Goal: Communication & Community: Share content

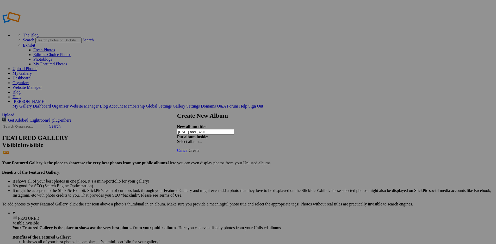
type input "[DATE] and [DATE]"
click at [200, 148] on span "Create" at bounding box center [194, 150] width 11 height 4
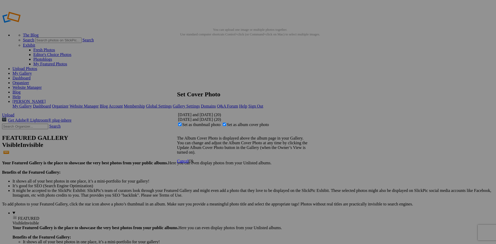
drag, startPoint x: 311, startPoint y: 166, endPoint x: 319, endPoint y: 176, distance: 12.6
click at [194, 163] on span "Ok" at bounding box center [191, 161] width 5 height 4
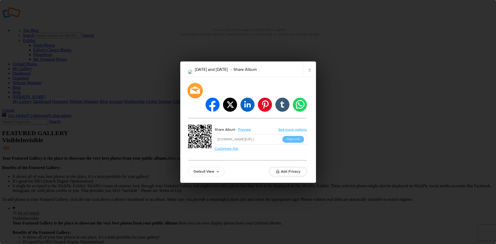
click at [194, 98] on div at bounding box center [194, 90] width 15 height 15
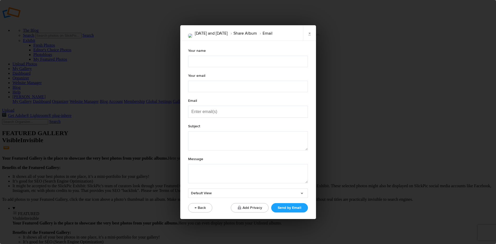
type textarea "Check out "August and September 2025" album!"
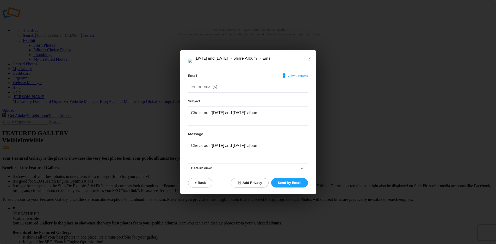
click at [297, 76] on span "View Contacts" at bounding box center [298, 76] width 20 height 4
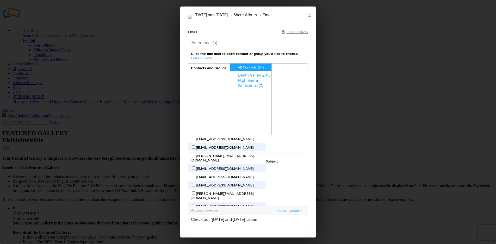
click at [196, 137] on input "charlieart2003@gmail.com" at bounding box center [193, 138] width 3 height 3
checkbox input "true"
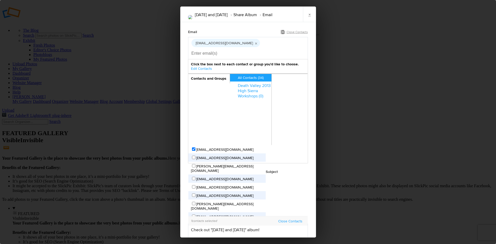
click at [196, 164] on input "lucy@luvinou.com" at bounding box center [193, 165] width 3 height 3
checkbox input "true"
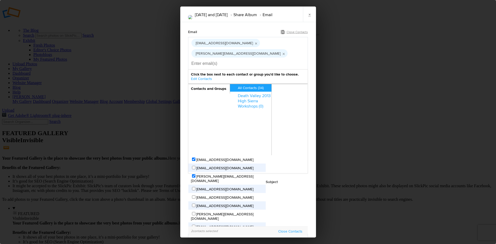
click at [196, 187] on input "masonpittenger1@gmail.com" at bounding box center [193, 188] width 3 height 3
checkbox input "true"
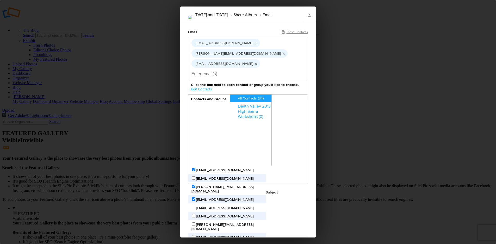
click at [196, 206] on input "monicamarie66@gmail.com" at bounding box center [193, 207] width 3 height 3
checkbox input "true"
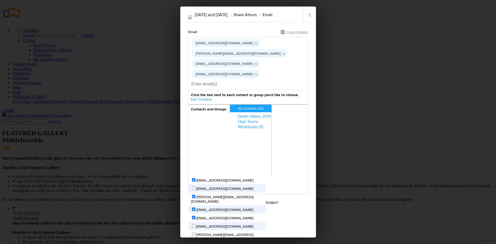
click at [196, 233] on input "Smith@boreal.org" at bounding box center [193, 234] width 3 height 3
checkbox input "true"
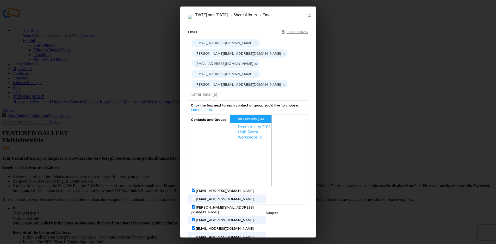
checkbox input "true"
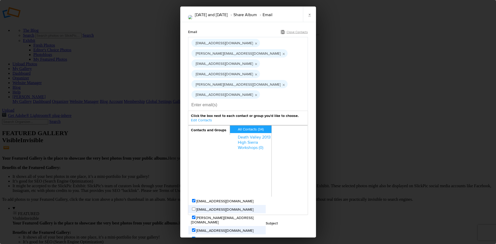
drag, startPoint x: 233, startPoint y: 171, endPoint x: 239, endPoint y: 171, distance: 5.5
checkbox input "true"
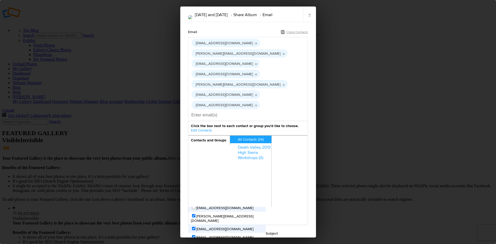
scroll to position [54, 0]
click at [196, 239] on input "drbede@gmail.com" at bounding box center [193, 240] width 3 height 3
checkbox input "true"
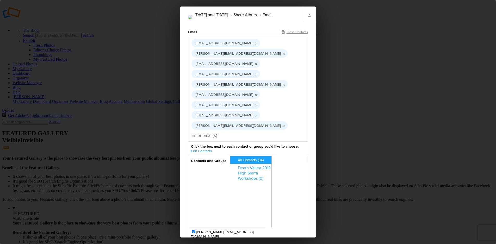
drag, startPoint x: 234, startPoint y: 144, endPoint x: 237, endPoint y: 150, distance: 6.8
checkbox input "false"
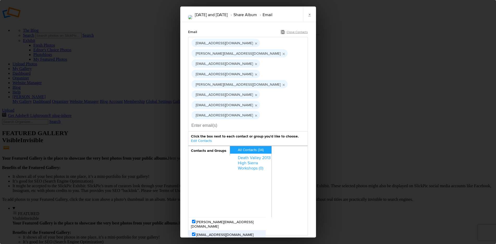
checkbox input "true"
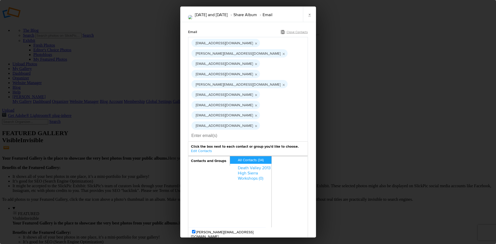
checkbox input "true"
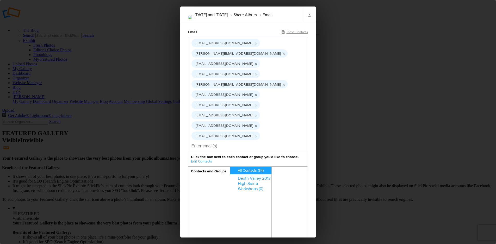
checkbox input "true"
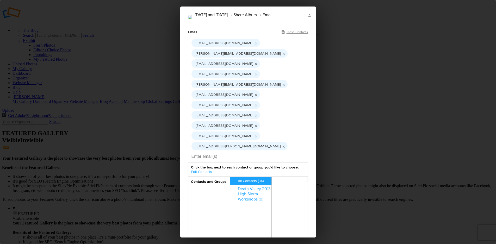
drag, startPoint x: 233, startPoint y: 186, endPoint x: 272, endPoint y: 196, distance: 40.4
checkbox input "true"
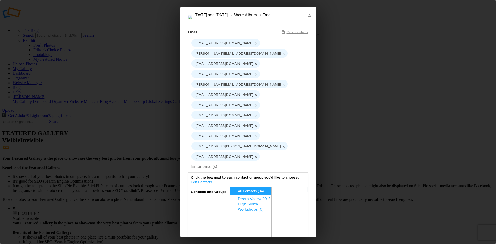
scroll to position [116, 0]
checkbox input "true"
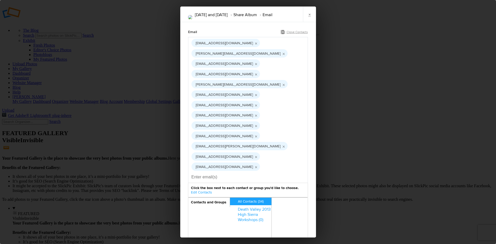
checkbox input "true"
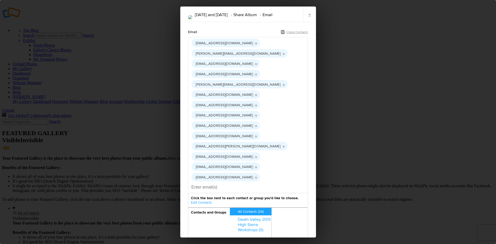
checkbox input "true"
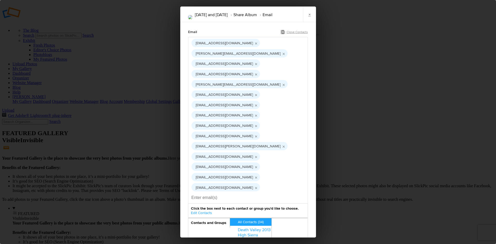
drag, startPoint x: 234, startPoint y: 209, endPoint x: 282, endPoint y: 218, distance: 48.5
checkbox input "true"
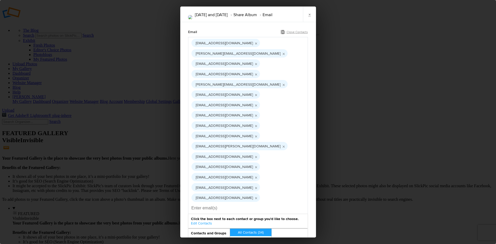
scroll to position [174, 0]
checkbox input "true"
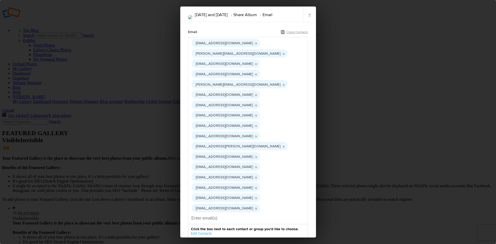
checkbox input "true"
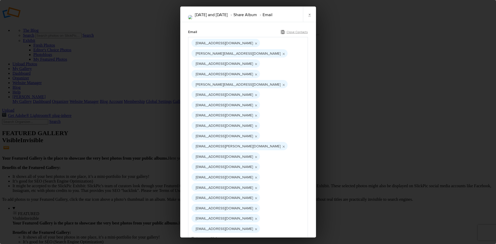
drag, startPoint x: 233, startPoint y: 223, endPoint x: 288, endPoint y: 241, distance: 57.6
checkbox input "true"
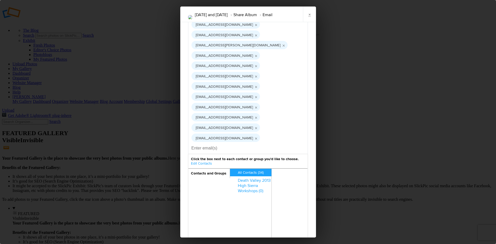
scroll to position [101, 0]
drag, startPoint x: 276, startPoint y: 207, endPoint x: 201, endPoint y: 220, distance: 76.1
click at [172, 214] on div "August and September 2025 Share Album Email × Email Close Contacts charlieart20…" at bounding box center [248, 122] width 496 height 244
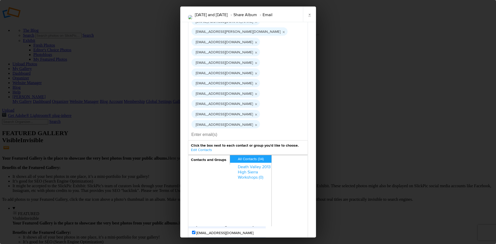
scroll to position [119, 0]
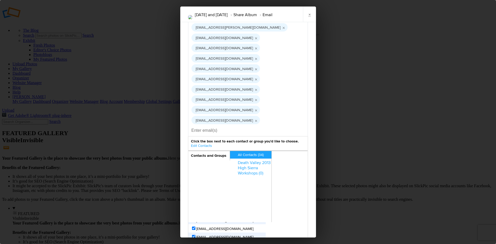
drag, startPoint x: 227, startPoint y: 218, endPoint x: 288, endPoint y: 221, distance: 60.5
click at [288, 221] on form "Email Close Contacts charlieart2003@gmail.com lucy@luvinou.com masonpittenger1@…" at bounding box center [248, 146] width 120 height 472
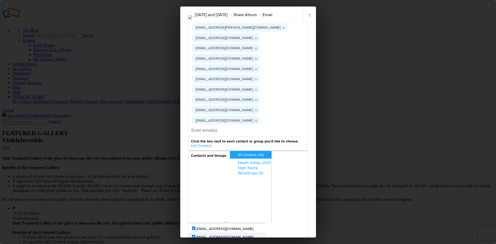
scroll to position [0, 0]
drag, startPoint x: 256, startPoint y: 198, endPoint x: 162, endPoint y: 164, distance: 100.3
click at [162, 164] on div "August and September 2025 Share Album Email × Email Close Contacts charlieart20…" at bounding box center [248, 122] width 496 height 244
type textarea "I have been really uninspired with getting my camera out with a combination of …"
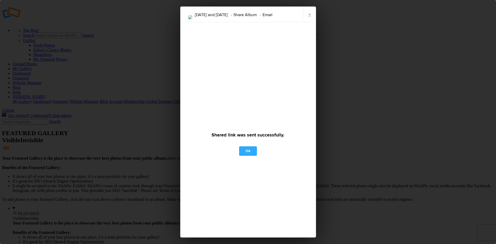
click at [249, 147] on link "Ok" at bounding box center [248, 151] width 18 height 9
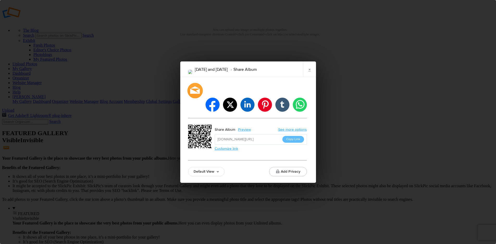
click at [197, 96] on div at bounding box center [194, 90] width 15 height 15
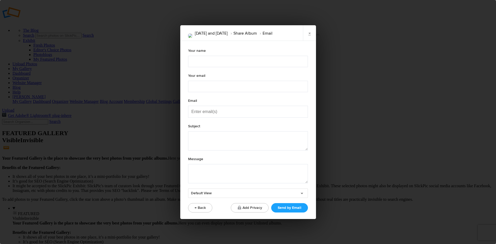
type textarea "Check out "August and September 2025" album!"
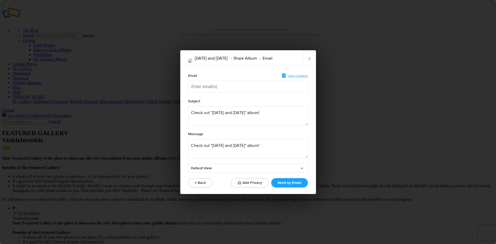
click at [297, 74] on span "View Contacts" at bounding box center [298, 76] width 20 height 4
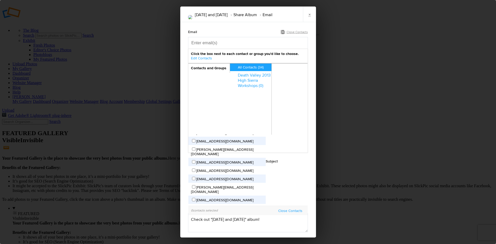
scroll to position [53, 0]
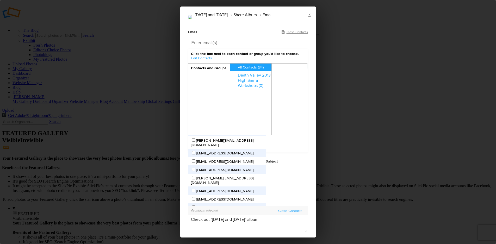
drag, startPoint x: 233, startPoint y: 103, endPoint x: 266, endPoint y: 157, distance: 63.1
click at [196, 176] on input "Jeannie@efn.org" at bounding box center [193, 177] width 3 height 3
checkbox input "true"
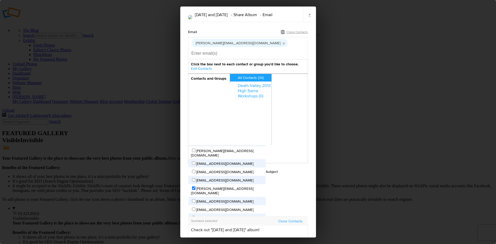
drag, startPoint x: 278, startPoint y: 207, endPoint x: 180, endPoint y: 206, distance: 98.3
click at [180, 205] on div "Email Close Contacts Jeannie@efn.org Click the box next to each contact or grou…" at bounding box center [248, 166] width 136 height 289
paste textarea "I have been really uninspired with getting my camera out with a combination of …"
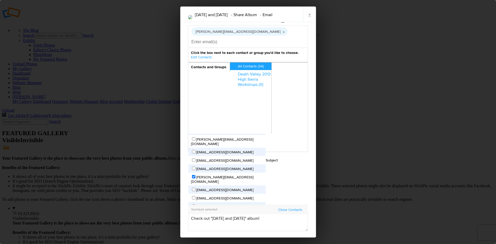
scroll to position [17, 0]
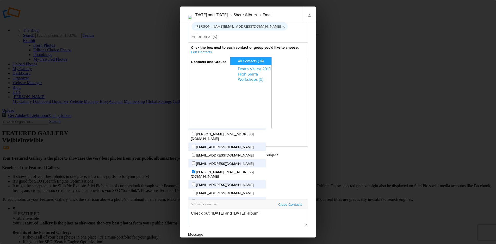
type textarea "I have been really uninspired with getting my camera out with a combination of …"
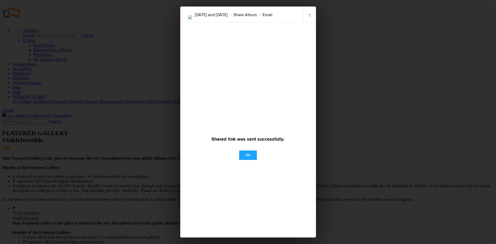
checkbox input "false"
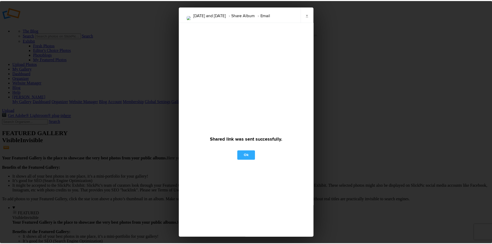
scroll to position [0, 0]
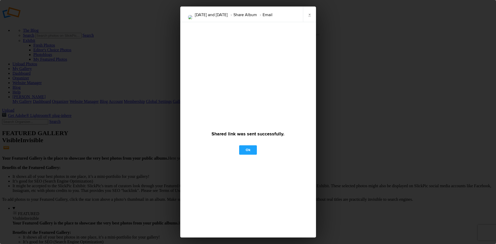
click at [252, 145] on link "Ok" at bounding box center [248, 149] width 18 height 9
